Goal: Information Seeking & Learning: Learn about a topic

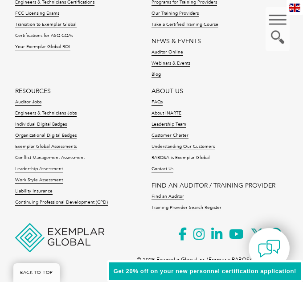
scroll to position [3067, 0]
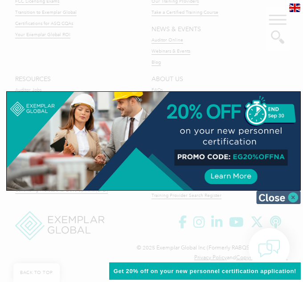
click at [293, 194] on img at bounding box center [278, 197] width 45 height 13
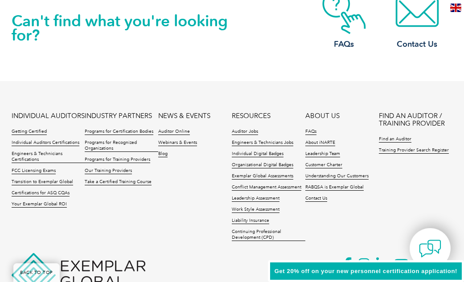
scroll to position [2110, 0]
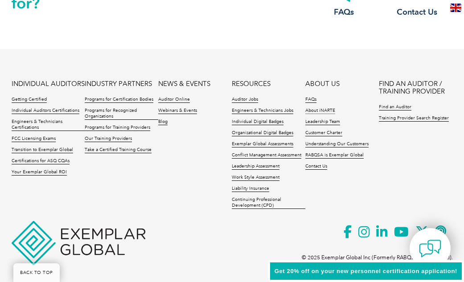
click at [303, 108] on link "About iNARTE" at bounding box center [320, 111] width 30 height 6
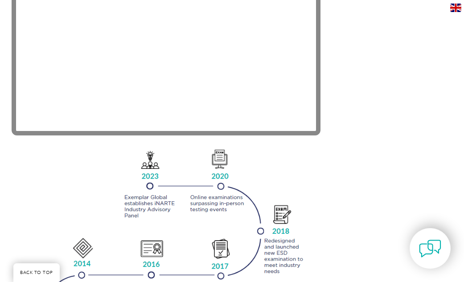
scroll to position [788, 0]
